Goal: Transaction & Acquisition: Purchase product/service

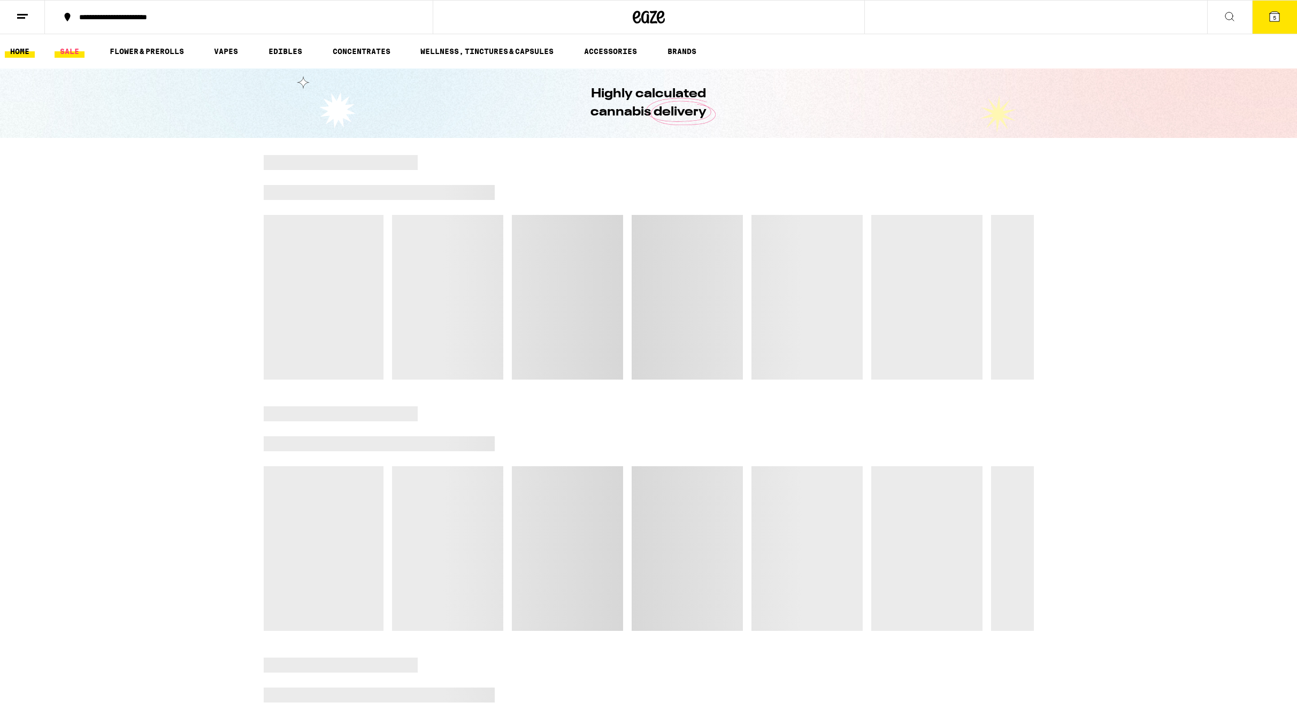
click at [64, 51] on link "SALE" at bounding box center [70, 51] width 30 height 13
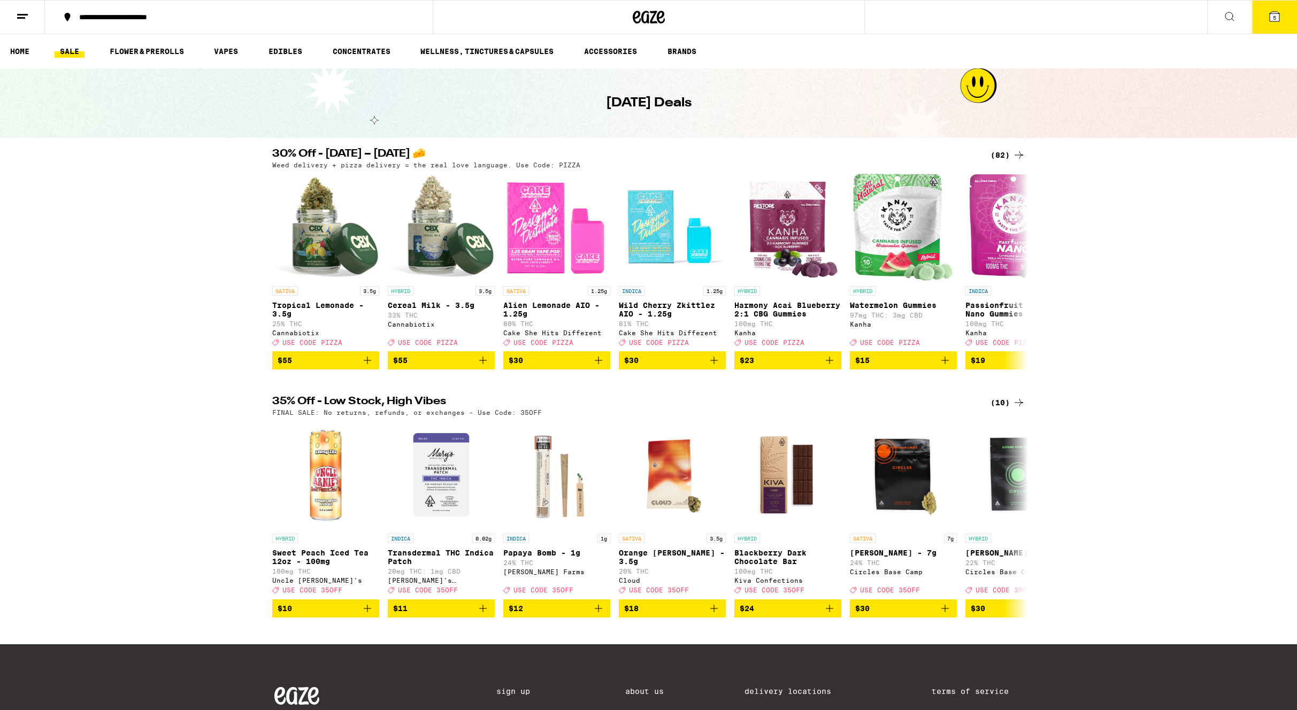
click at [997, 156] on div "(82)" at bounding box center [1007, 155] width 35 height 13
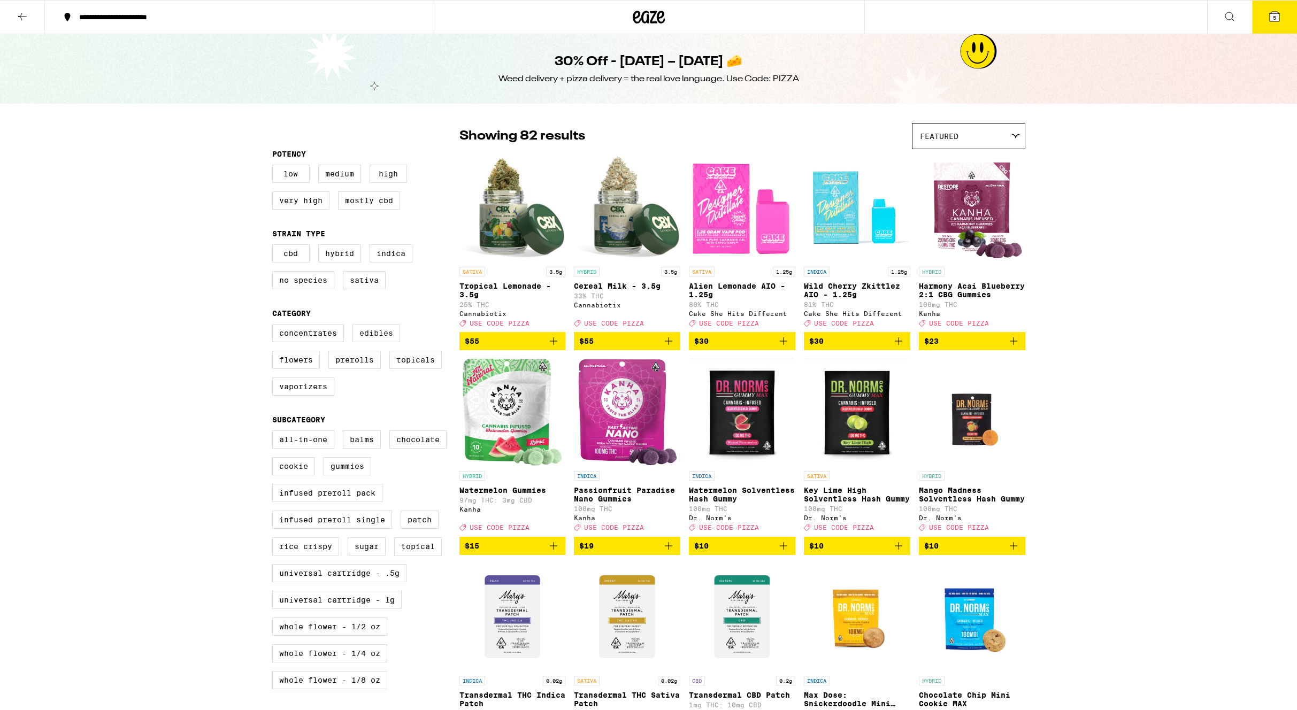
click at [367, 342] on label "Edibles" at bounding box center [376, 333] width 48 height 18
click at [275, 326] on input "Edibles" at bounding box center [274, 326] width 1 height 1
checkbox input "true"
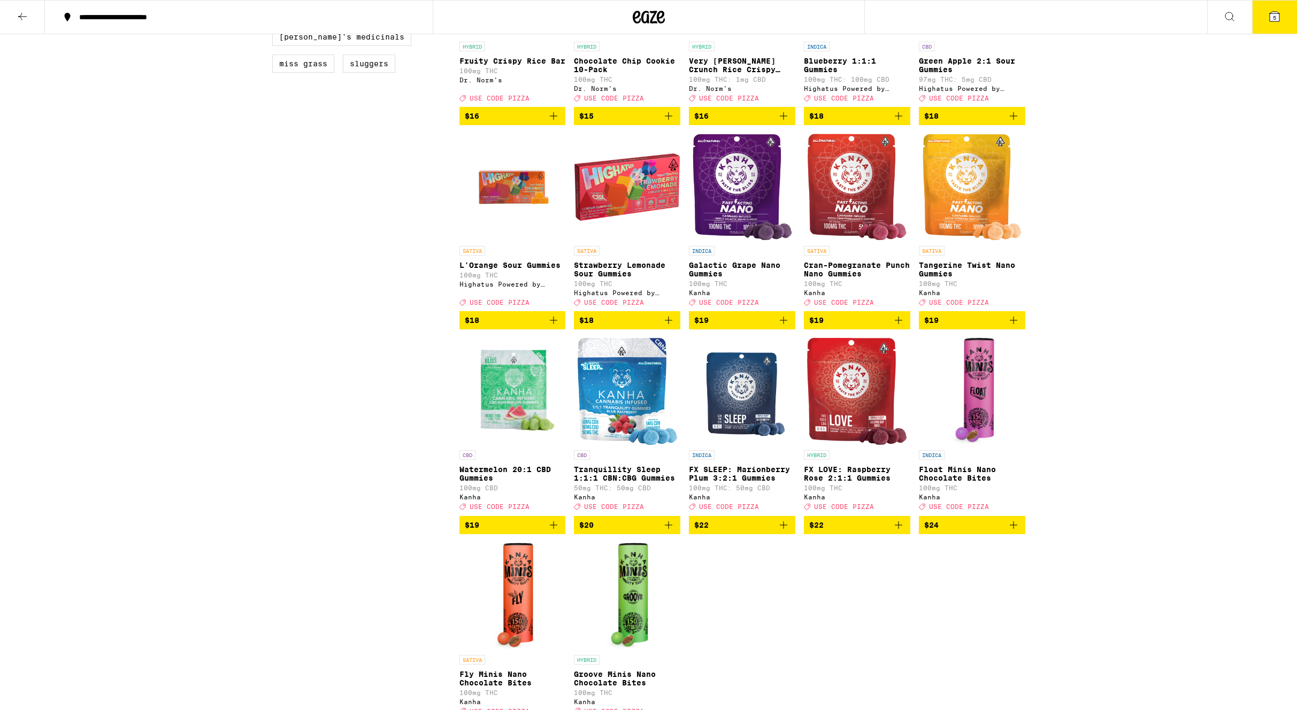
scroll to position [844, 0]
